Goal: Book appointment/travel/reservation

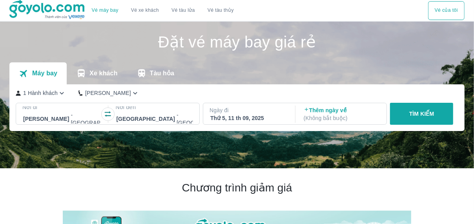
click at [105, 115] on icon "button" at bounding box center [108, 114] width 8 height 8
click at [74, 120] on div at bounding box center [82, 118] width 119 height 9
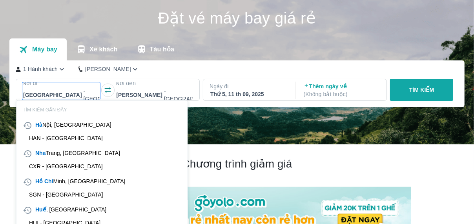
scroll to position [45, 0]
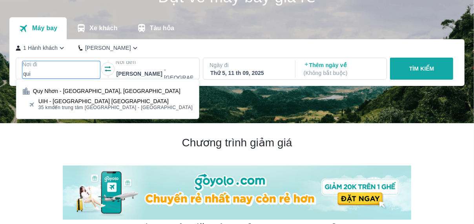
type input "qui"
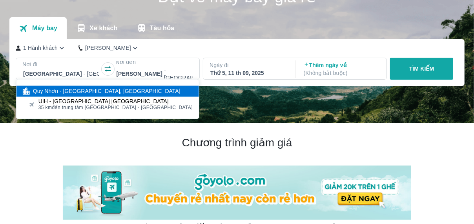
click at [62, 91] on div "Quy Nhơn - [GEOGRAPHIC_DATA], [GEOGRAPHIC_DATA]" at bounding box center [107, 92] width 148 height 8
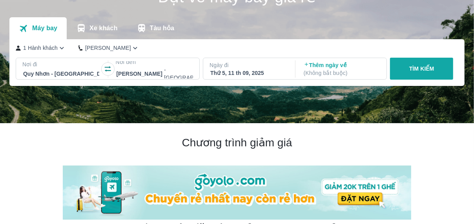
click at [245, 67] on p "Ngày đi" at bounding box center [249, 65] width 78 height 8
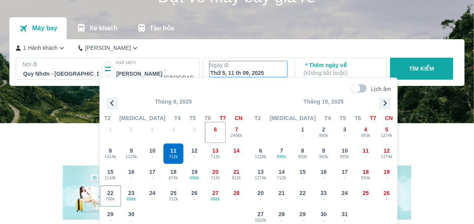
click at [117, 196] on span "766k" at bounding box center [110, 199] width 20 height 6
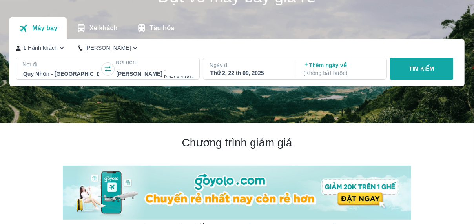
click at [408, 75] on div "TÌM KIẾM" at bounding box center [420, 69] width 66 height 22
click at [418, 67] on div "TÌM KIẾM" at bounding box center [420, 69] width 66 height 22
click at [405, 73] on div "TÌM KIẾM" at bounding box center [420, 69] width 66 height 22
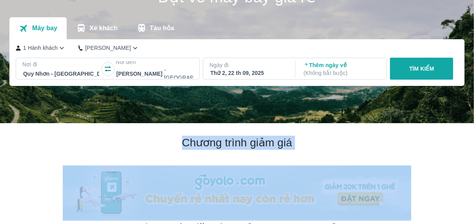
click at [405, 73] on div "TÌM KIẾM" at bounding box center [420, 69] width 66 height 22
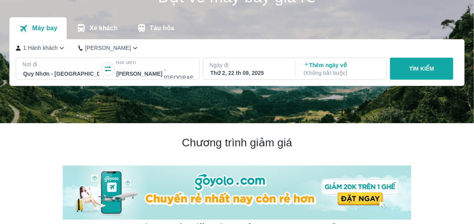
click at [423, 74] on div "TÌM KIẾM" at bounding box center [420, 69] width 66 height 22
click at [261, 73] on div "Thứ 2, 22 th 09, 2025" at bounding box center [248, 73] width 76 height 8
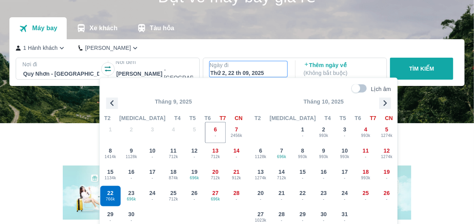
click at [445, 68] on div "TÌM KIẾM" at bounding box center [420, 69] width 66 height 22
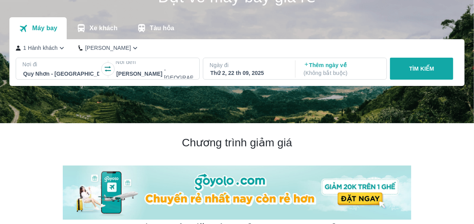
click at [428, 70] on div "TÌM KIẾM" at bounding box center [420, 69] width 66 height 22
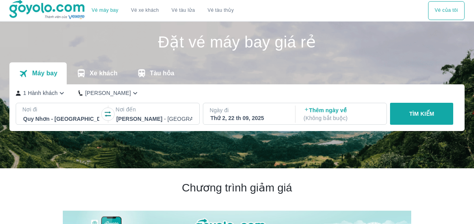
scroll to position [45, 0]
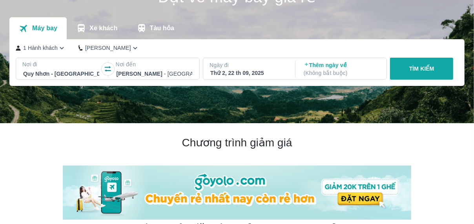
click at [392, 68] on button "TÌM KIẾM" at bounding box center [421, 69] width 63 height 22
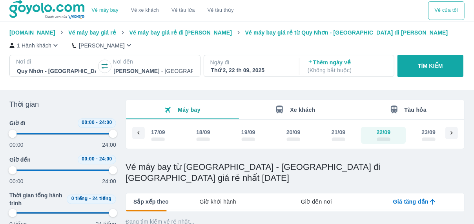
type input "97.9166666666667"
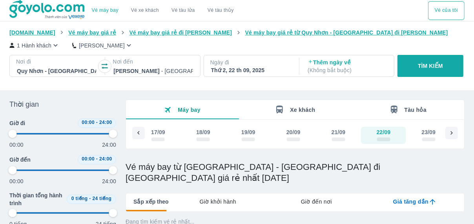
type input "97.9166666666667"
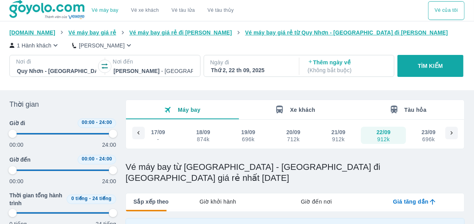
type input "97.9166666666667"
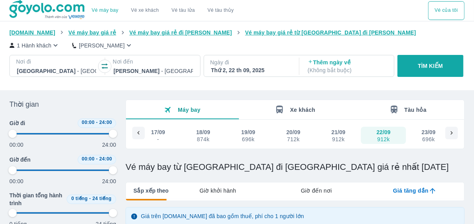
type input "97.9166666666667"
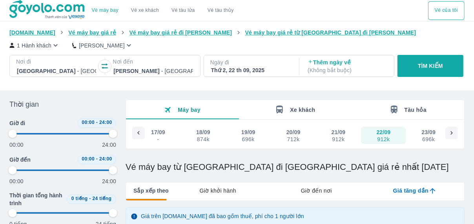
type input "97.9166666666667"
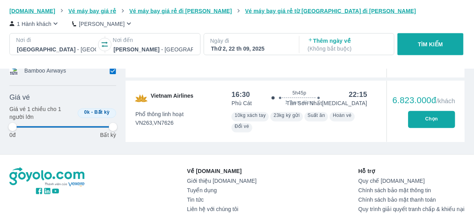
type input "97.9166666666667"
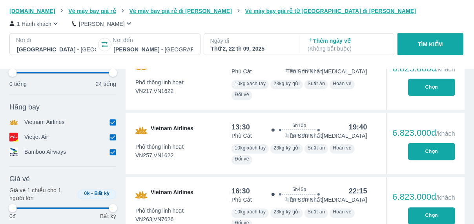
type input "97.9166666666667"
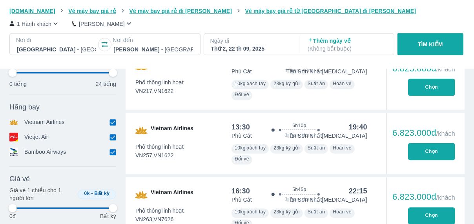
type input "97.9166666666667"
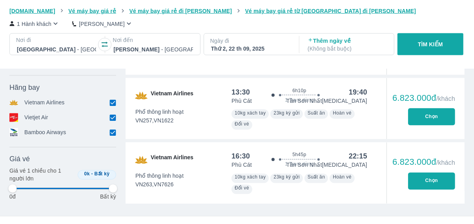
scroll to position [693, 0]
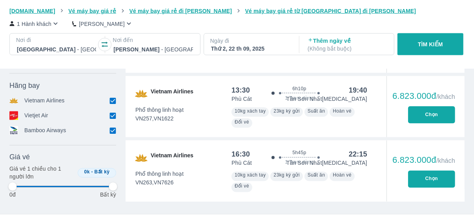
click at [112, 115] on input "checkbox" at bounding box center [112, 115] width 7 height 7
checkbox input "false"
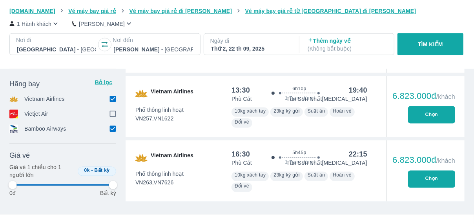
click at [113, 101] on input "checkbox" at bounding box center [112, 99] width 7 height 7
checkbox input "false"
type input "97.9166666666667"
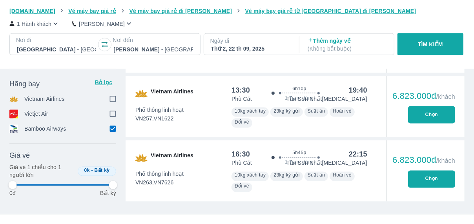
type input "97.9166666666667"
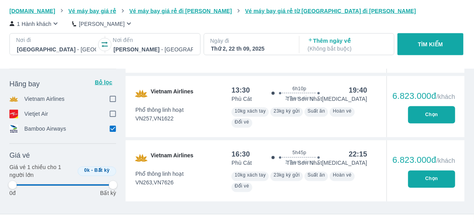
type input "97.9166666666667"
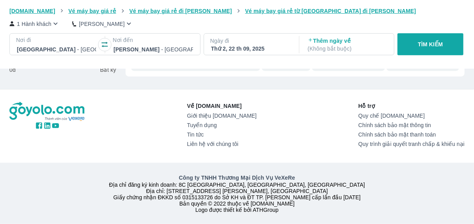
type input "97.9166666666667"
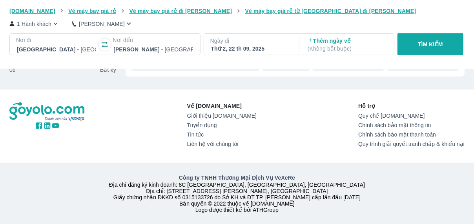
type input "97.9166666666667"
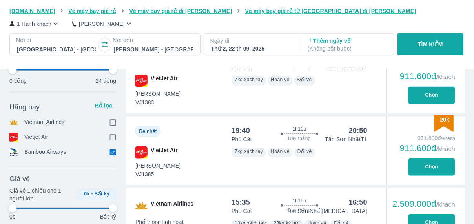
scroll to position [131, 0]
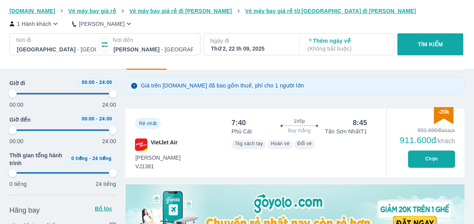
type input "97.9166666666667"
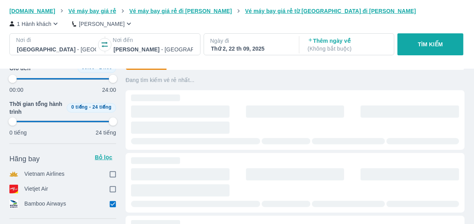
type input "97.9166666666667"
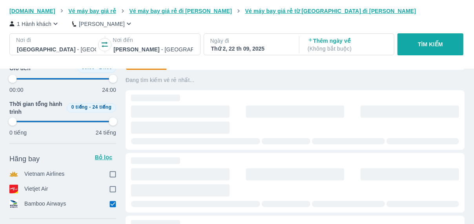
type input "97.9166666666667"
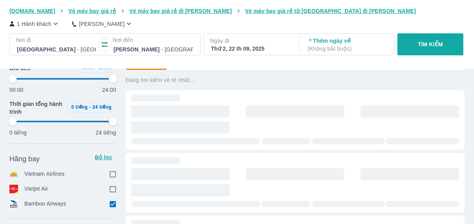
type input "97.9166666666667"
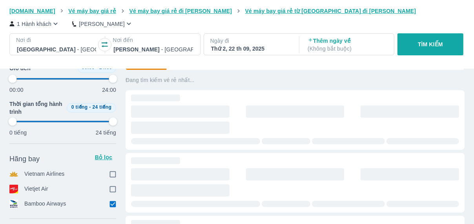
type input "97.9166666666667"
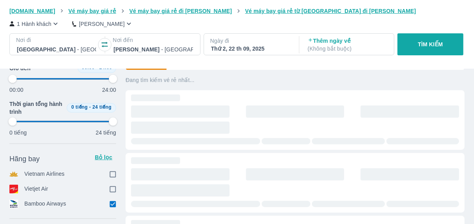
type input "97.9166666666667"
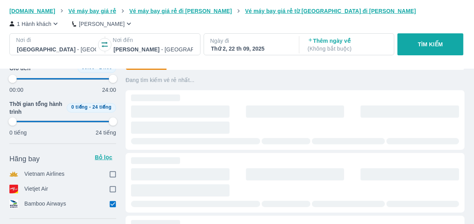
type input "97.9166666666667"
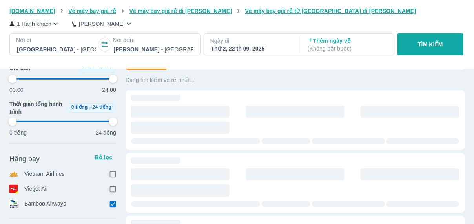
type input "97.9166666666667"
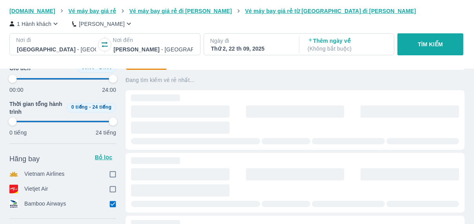
type input "97.9166666666667"
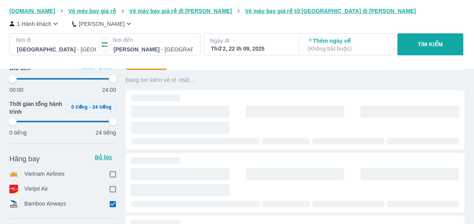
type input "97.9166666666667"
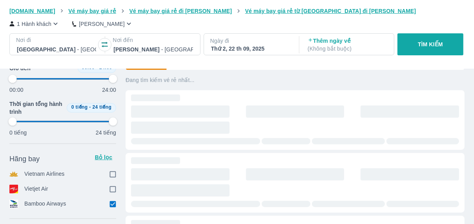
type input "97.9166666666667"
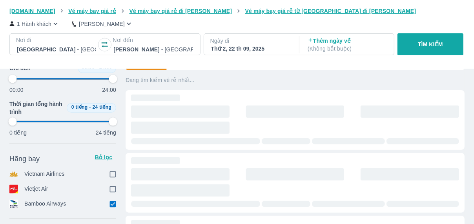
type input "97.9166666666667"
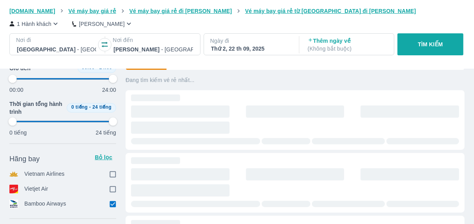
type input "97.9166666666667"
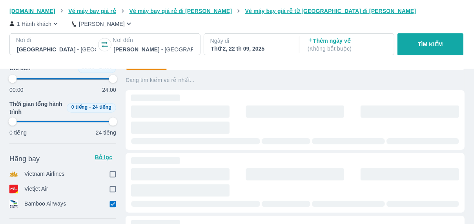
type input "97.9166666666667"
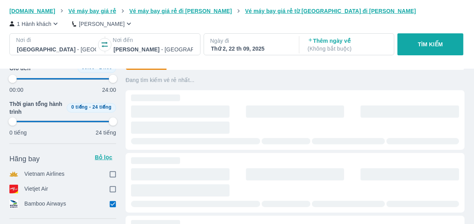
type input "97.9166666666667"
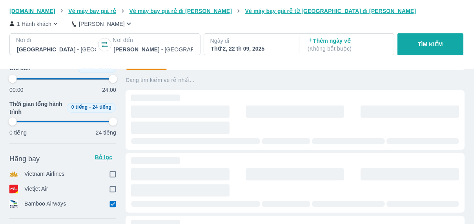
type input "97.9166666666667"
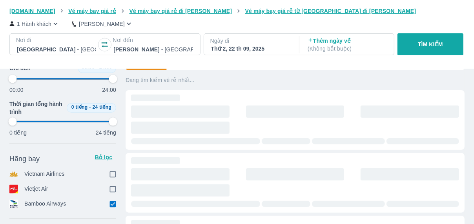
type input "97.9166666666667"
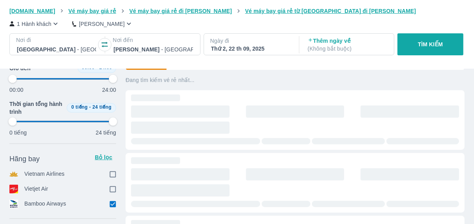
type input "97.9166666666667"
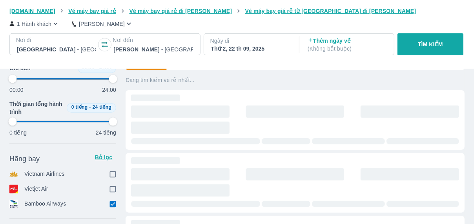
type input "97.9166666666667"
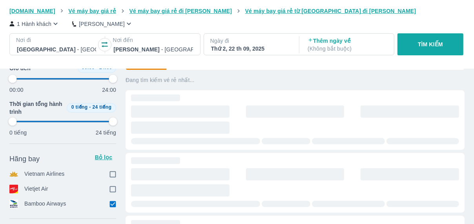
type input "97.9166666666667"
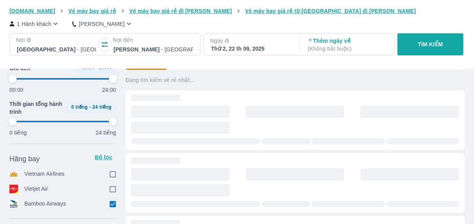
type input "97.9166666666667"
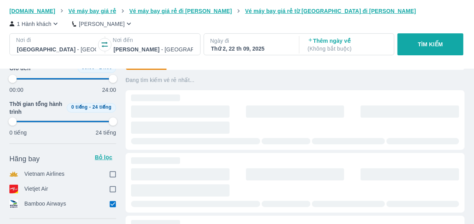
type input "97.9166666666667"
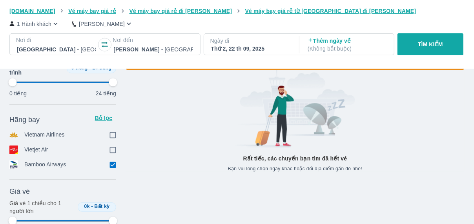
type input "97.9166666666667"
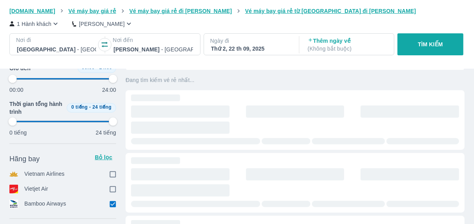
type input "97.9166666666667"
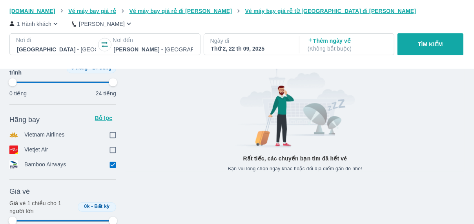
type input "97.9166666666667"
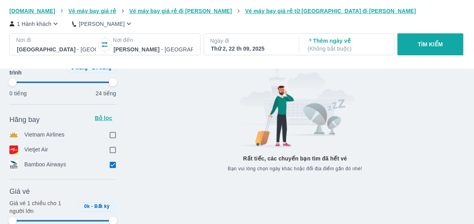
type input "97.9166666666667"
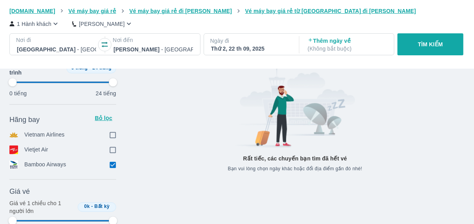
type input "97.9166666666667"
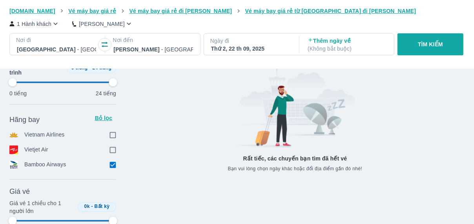
type input "97.9166666666667"
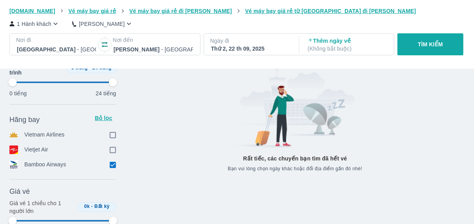
type input "97.9166666666667"
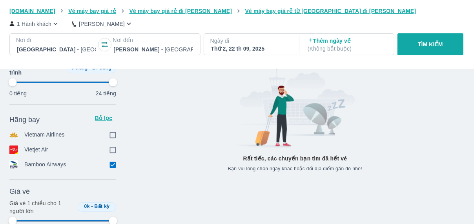
type input "97.9166666666667"
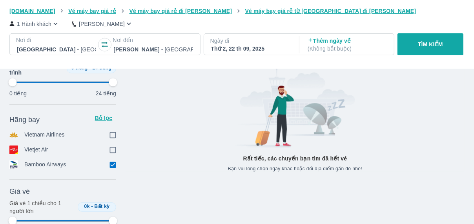
type input "97.9166666666667"
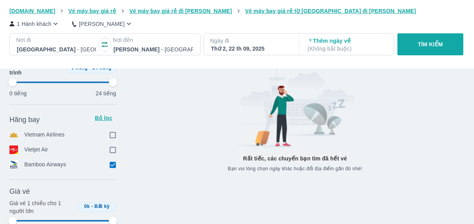
type input "97.9166666666667"
